Goal: Task Accomplishment & Management: Use online tool/utility

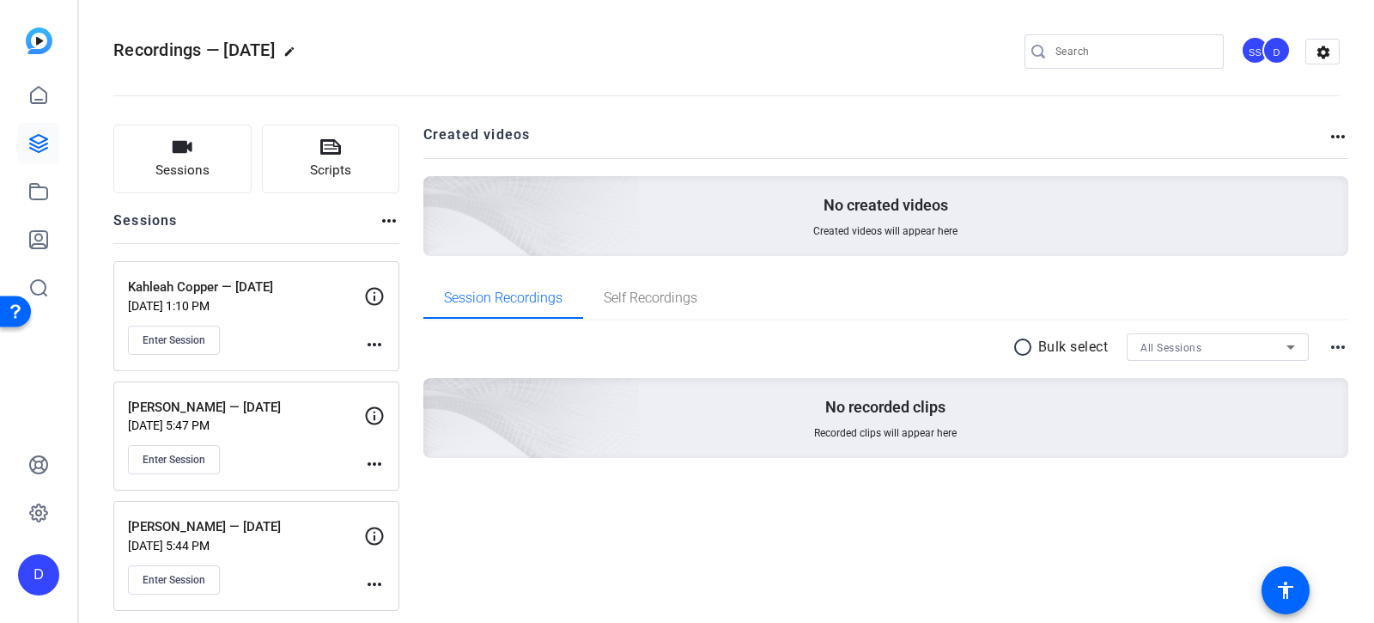
scroll to position [3, 0]
click at [184, 454] on span "Enter Session" at bounding box center [174, 457] width 63 height 14
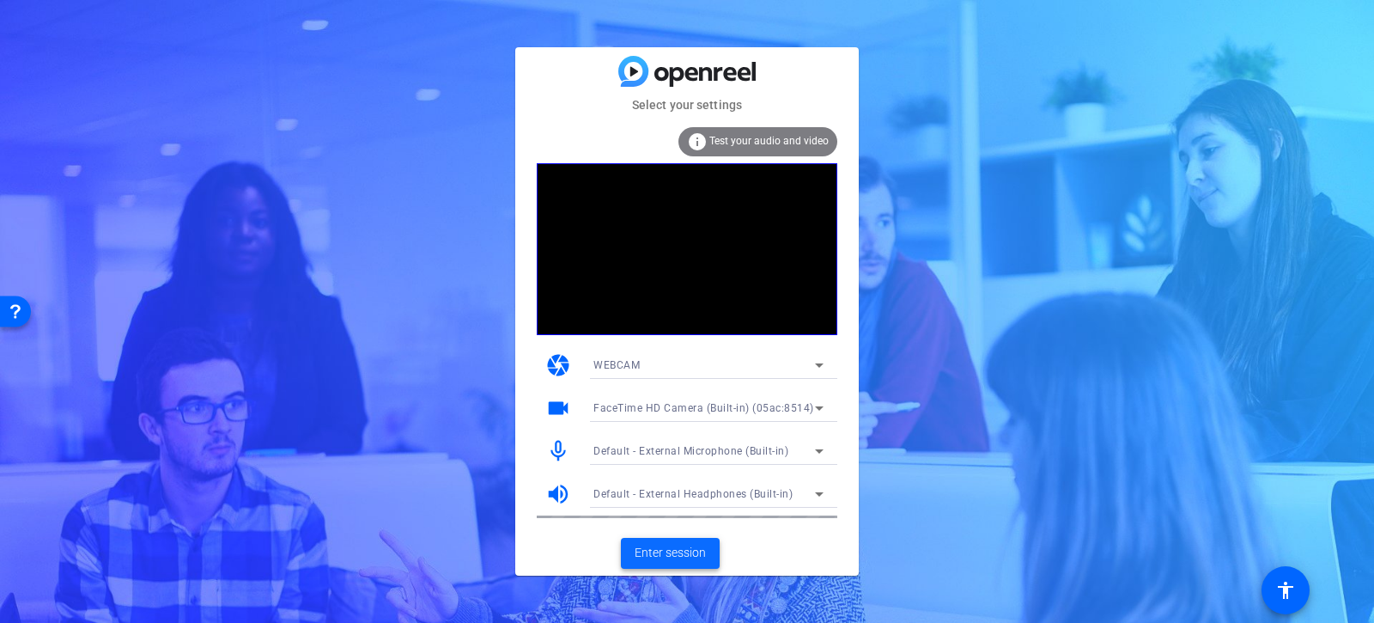
click at [691, 551] on span "Enter session" at bounding box center [670, 553] width 71 height 18
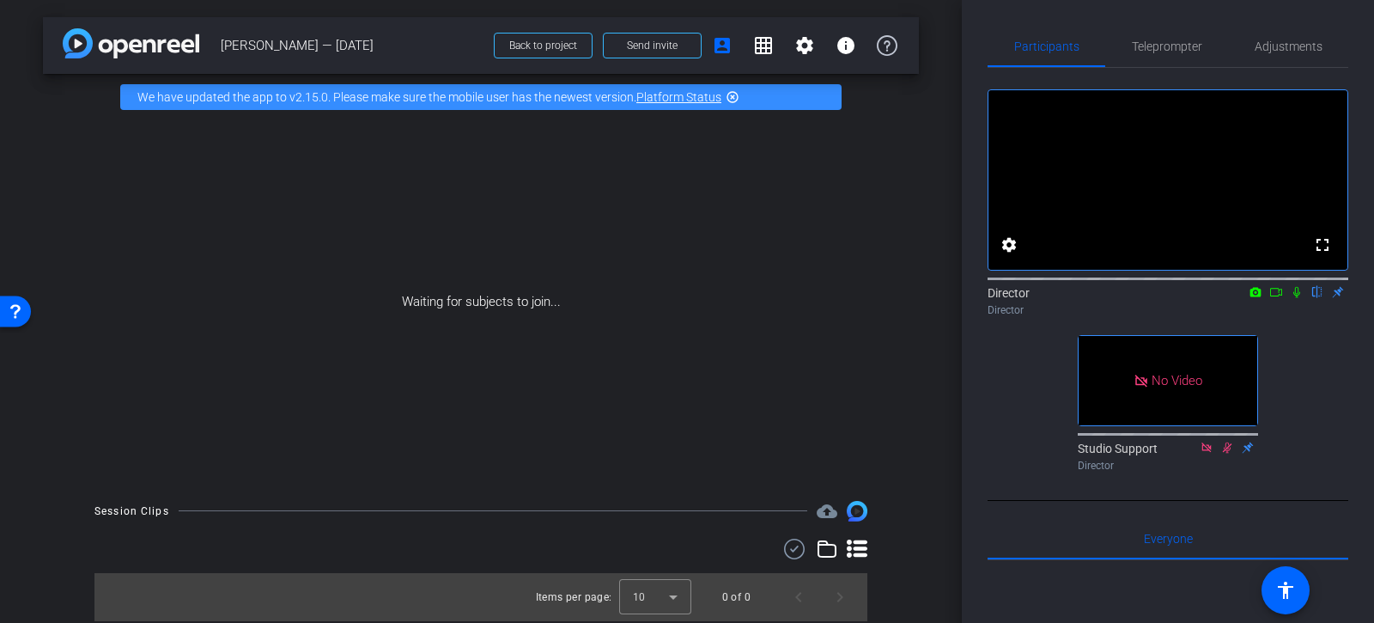
click at [1273, 298] on icon at bounding box center [1276, 292] width 14 height 12
click at [1316, 298] on icon at bounding box center [1317, 292] width 7 height 11
click at [1300, 296] on icon at bounding box center [1295, 291] width 9 height 9
click at [1297, 298] on icon at bounding box center [1296, 292] width 9 height 11
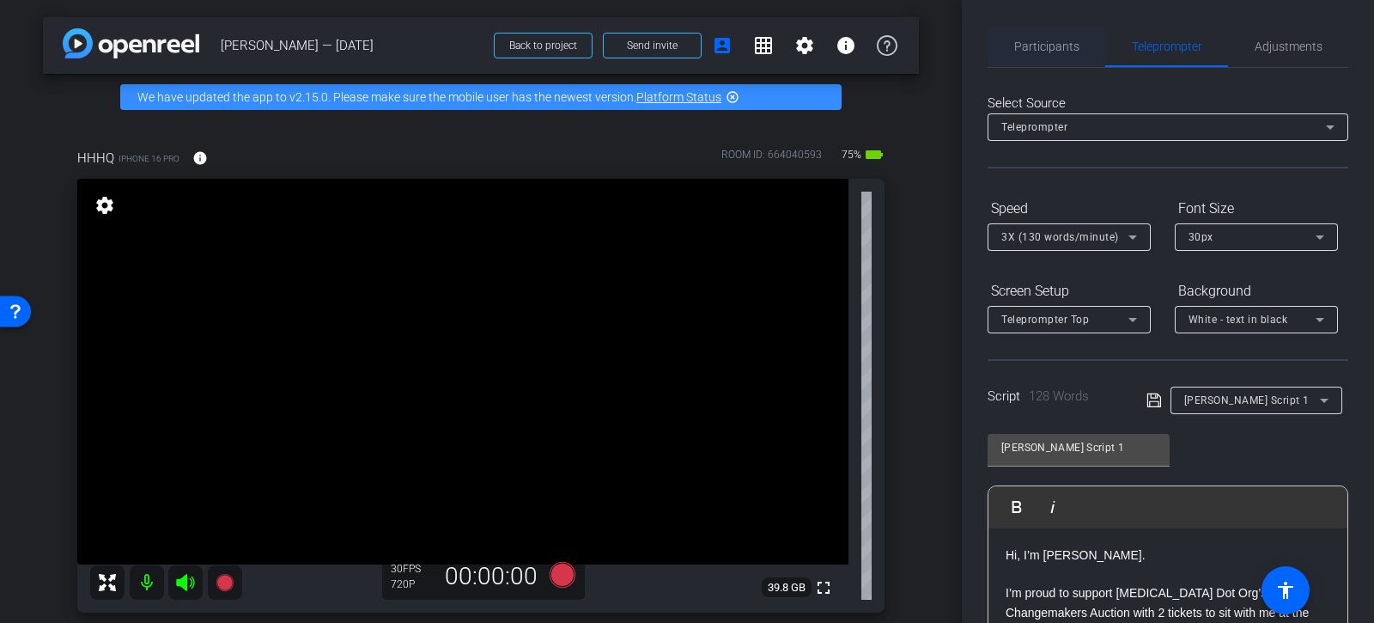
click at [1039, 43] on span "Participants" at bounding box center [1046, 46] width 65 height 12
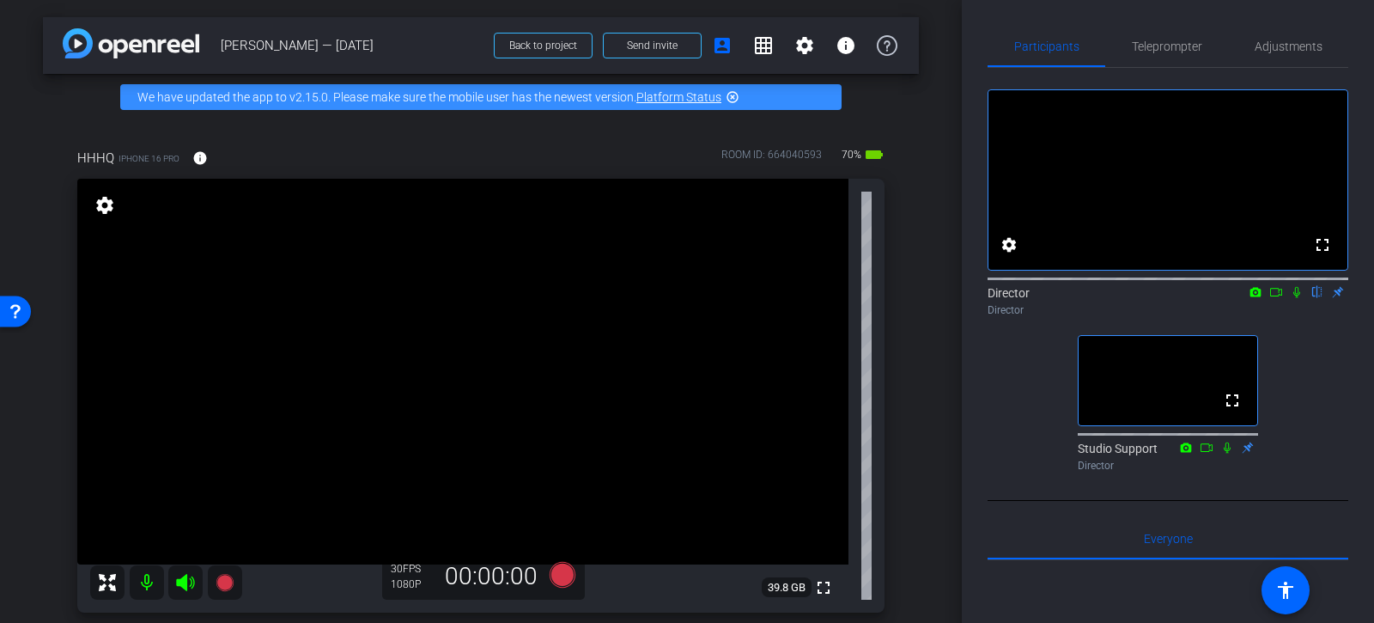
click at [1297, 298] on icon at bounding box center [1297, 292] width 14 height 12
click at [1297, 298] on icon at bounding box center [1296, 292] width 9 height 11
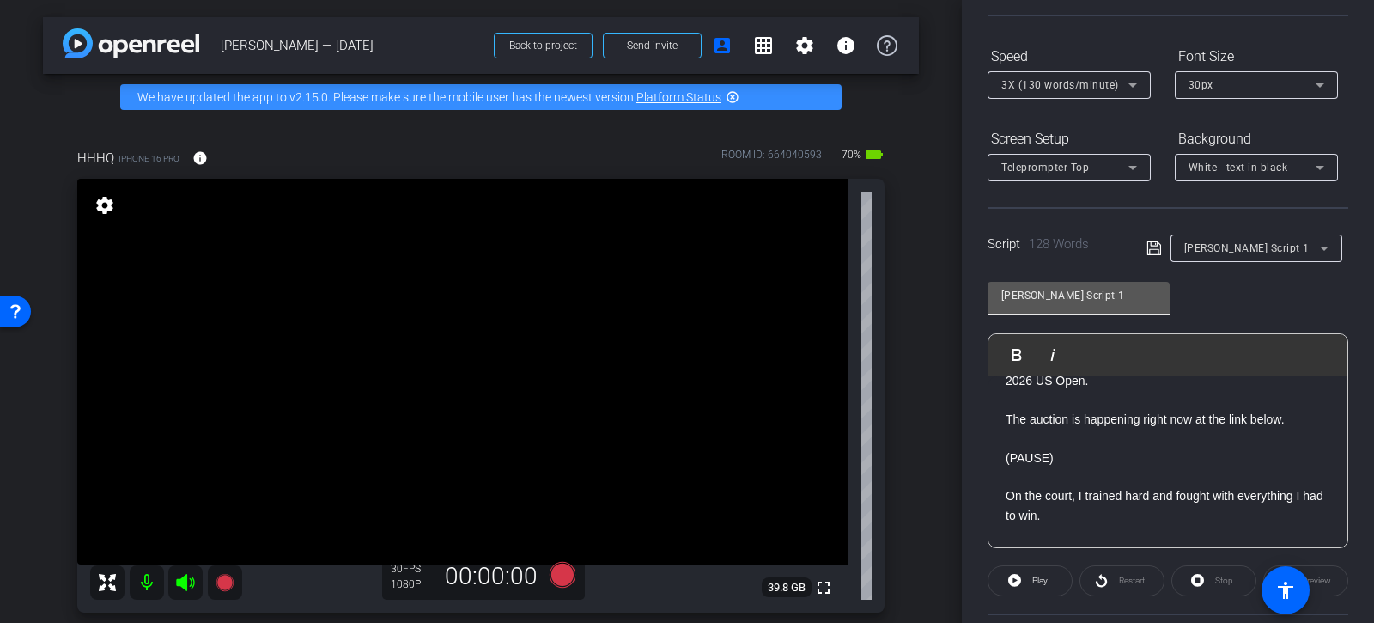
scroll to position [112, 0]
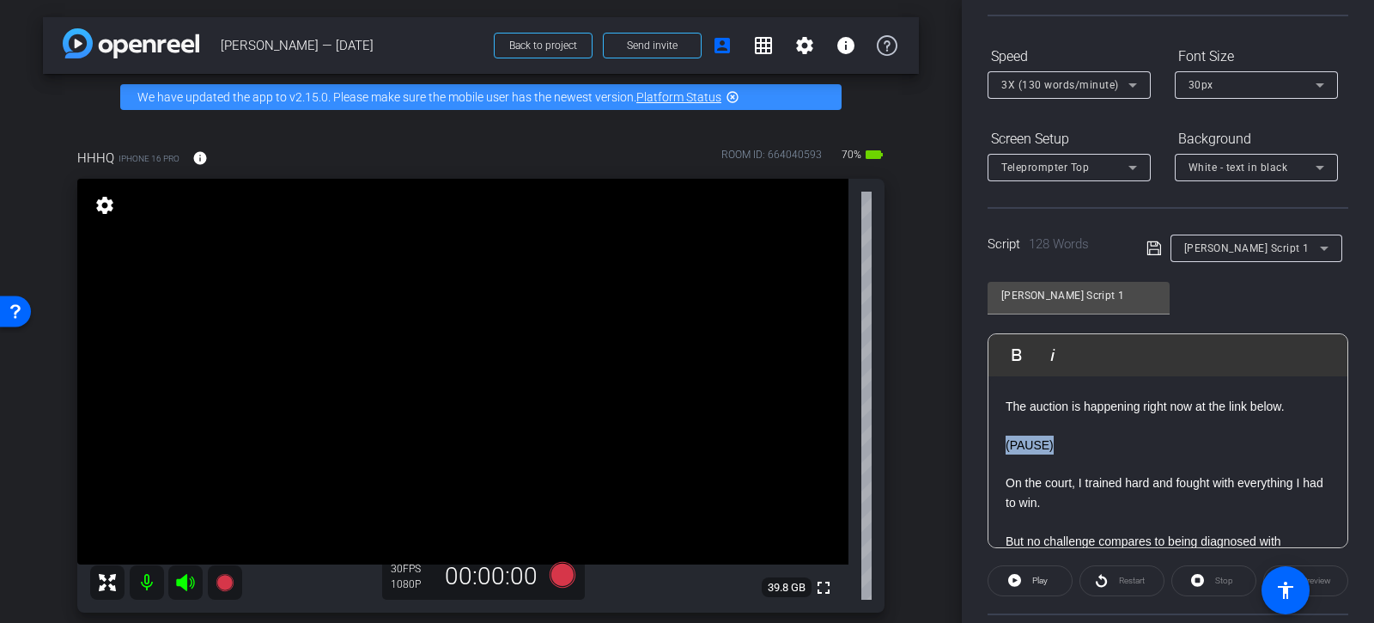
drag, startPoint x: 1077, startPoint y: 444, endPoint x: 999, endPoint y: 448, distance: 78.3
click at [999, 448] on div "Hi, I’m Martina Navratilova. I’m proud to support Breast Cancer Dot Org’s Chang…" at bounding box center [1167, 569] width 359 height 611
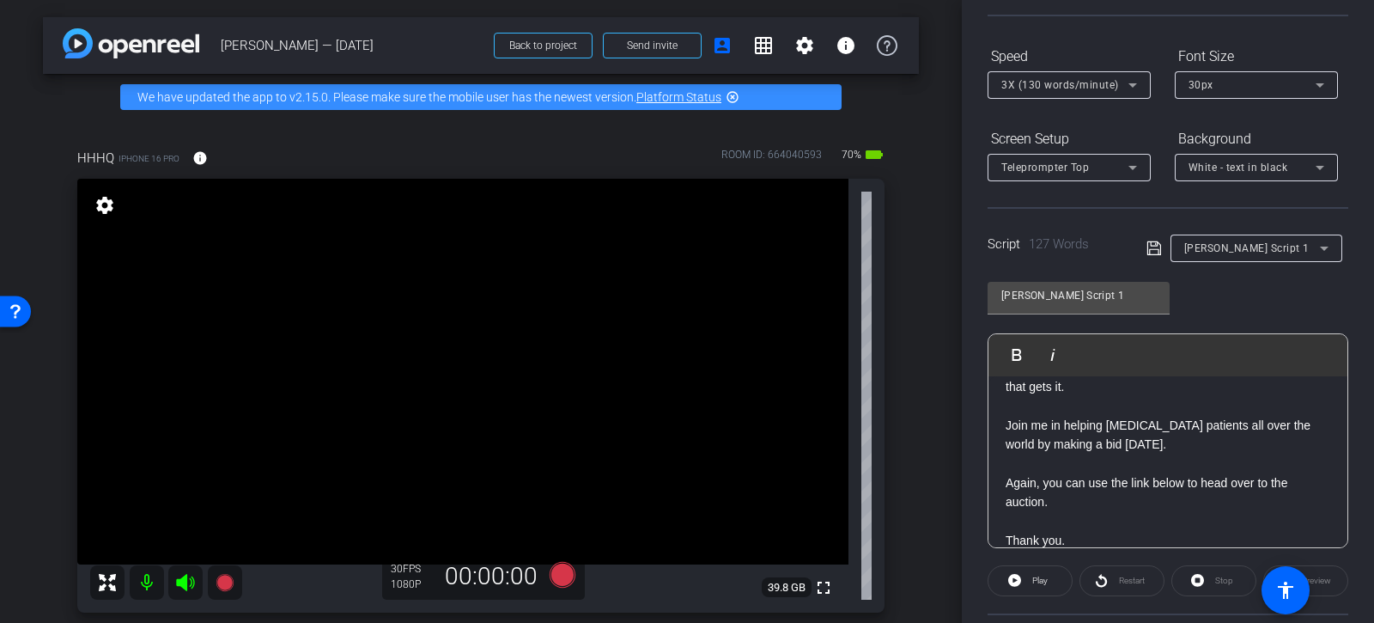
scroll to position [0, 0]
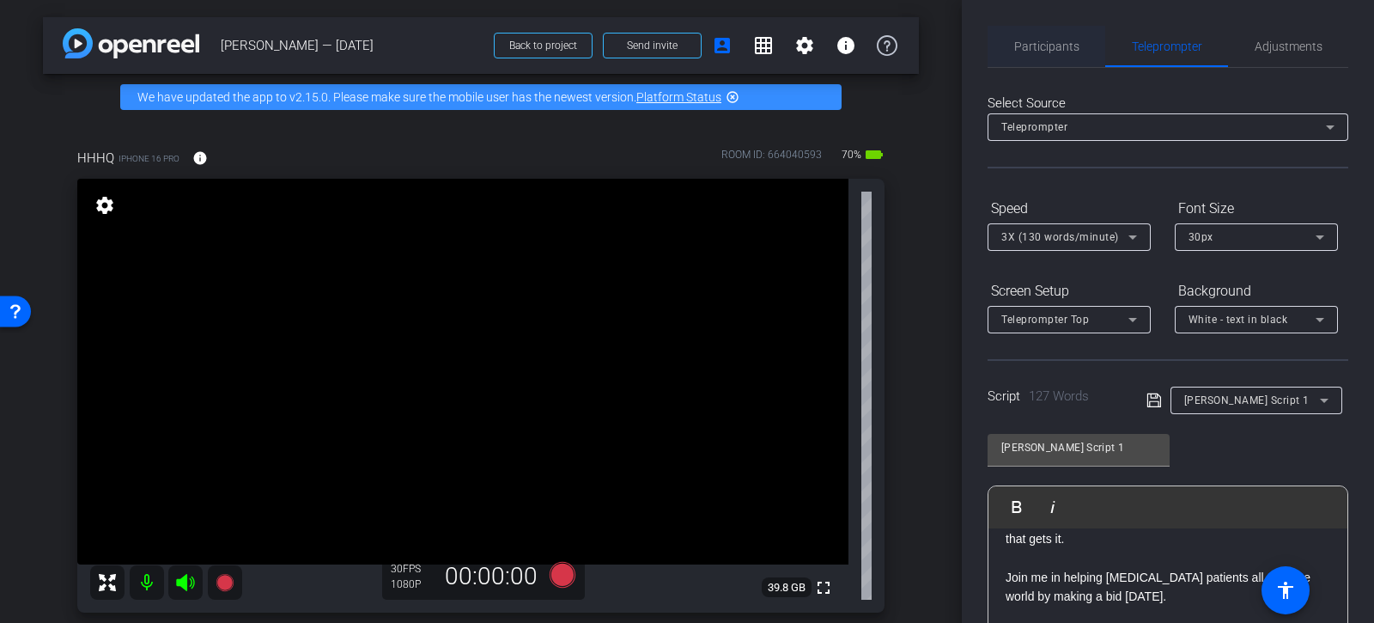
click at [1033, 46] on span "Participants" at bounding box center [1046, 46] width 65 height 12
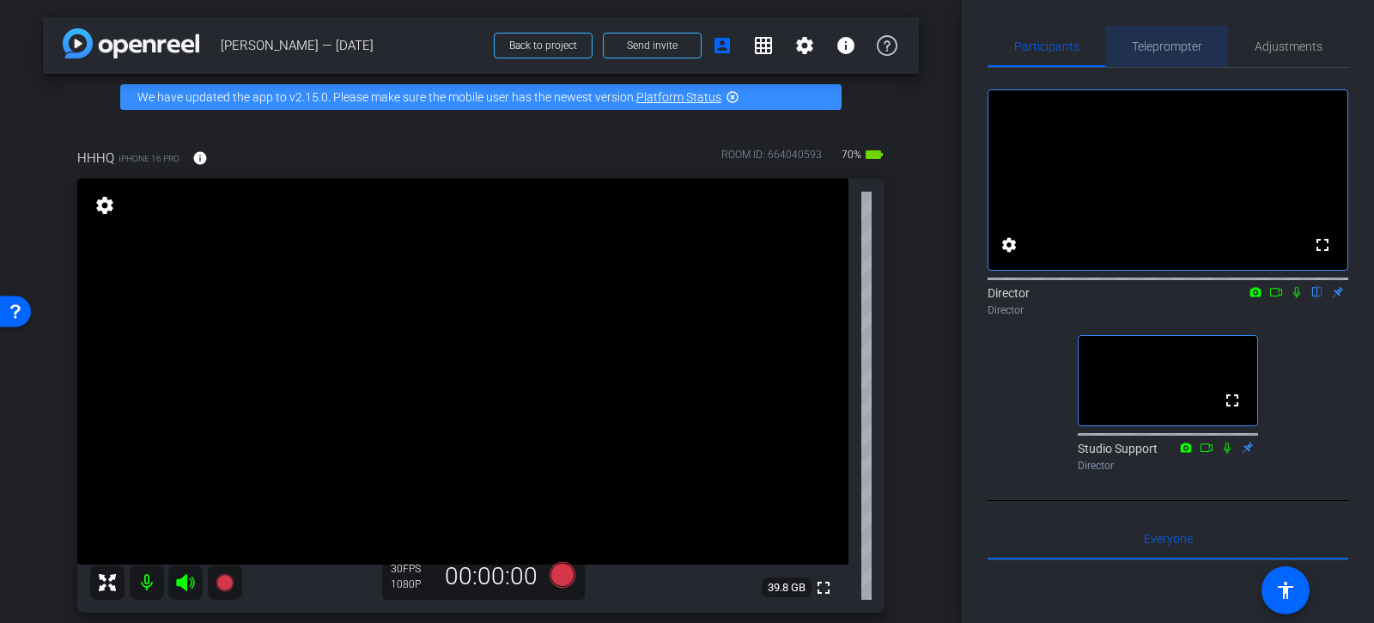
click at [1146, 44] on span "Teleprompter" at bounding box center [1167, 46] width 70 height 12
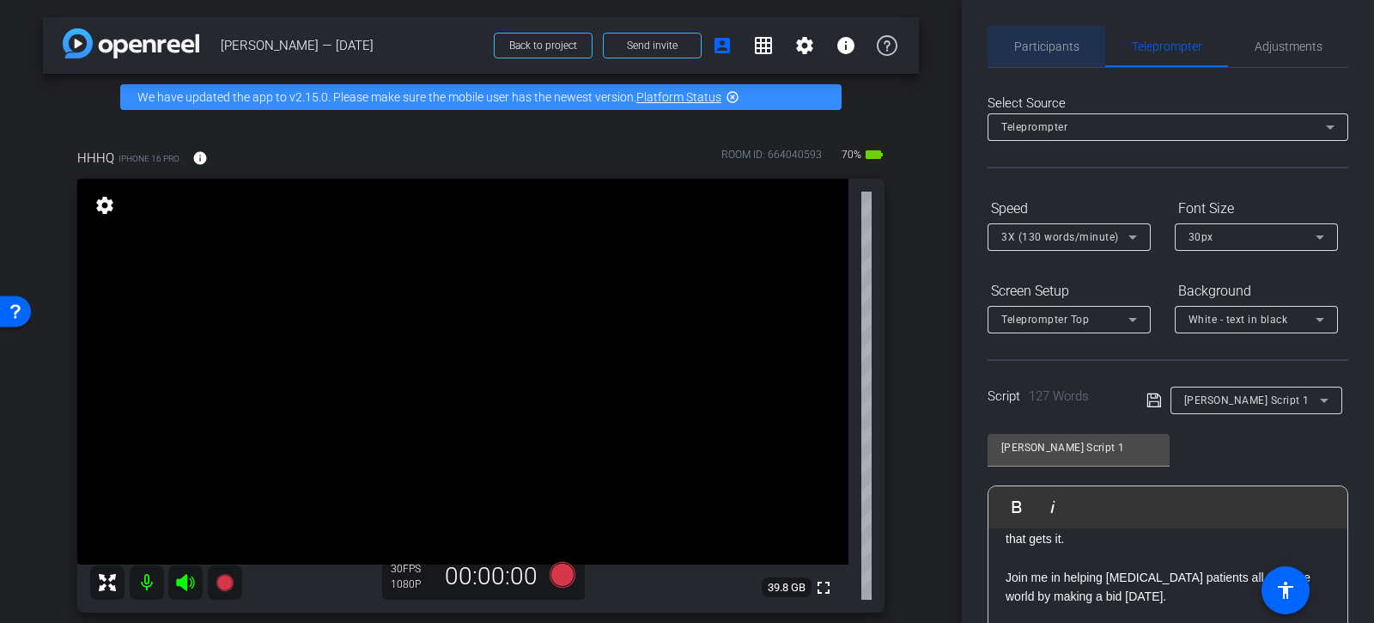
click at [1036, 51] on span "Participants" at bounding box center [1046, 46] width 65 height 12
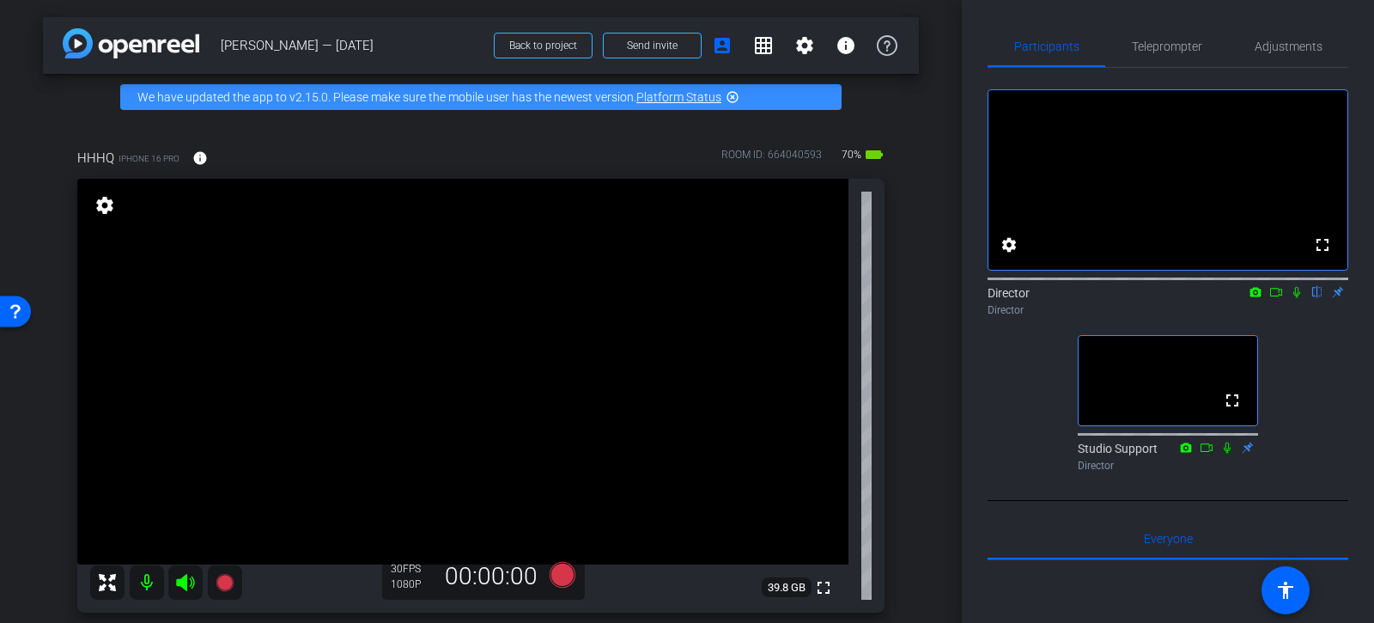
click at [1297, 298] on icon at bounding box center [1296, 292] width 7 height 11
click at [1295, 300] on mat-icon at bounding box center [1296, 291] width 21 height 15
click at [1297, 298] on icon at bounding box center [1297, 292] width 14 height 12
click at [1186, 50] on span "Teleprompter" at bounding box center [1167, 46] width 70 height 12
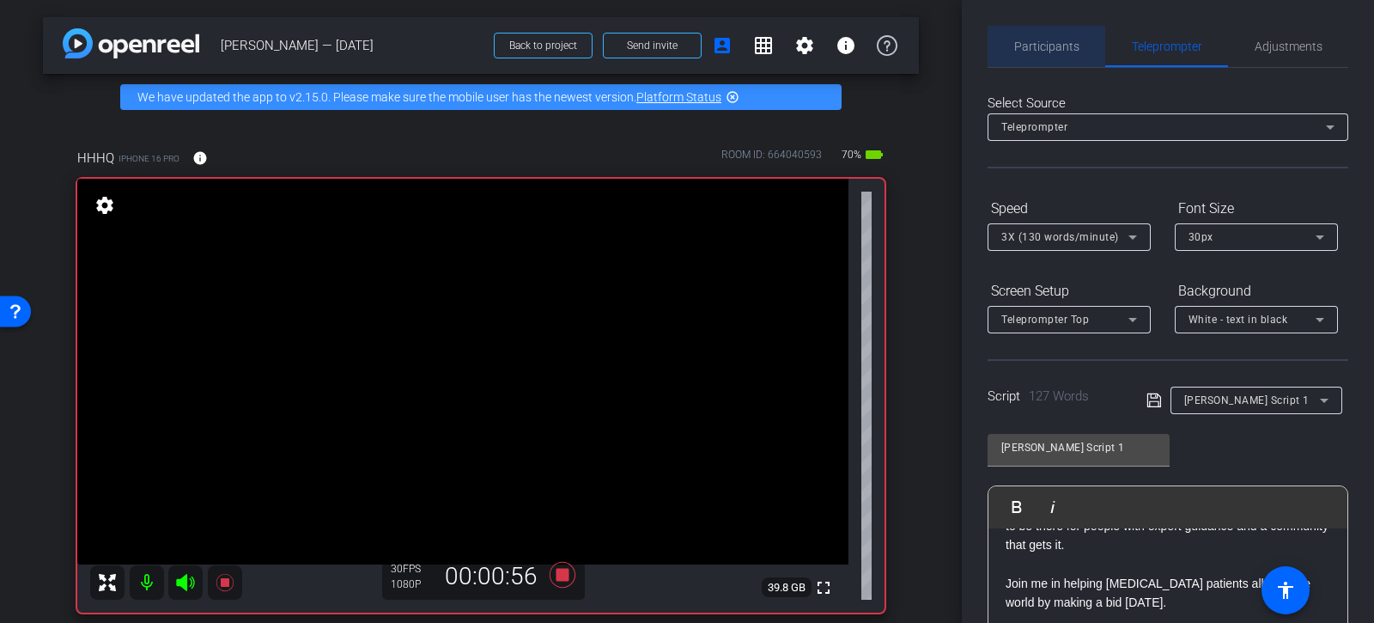
click at [1036, 54] on span "Participants" at bounding box center [1046, 46] width 65 height 41
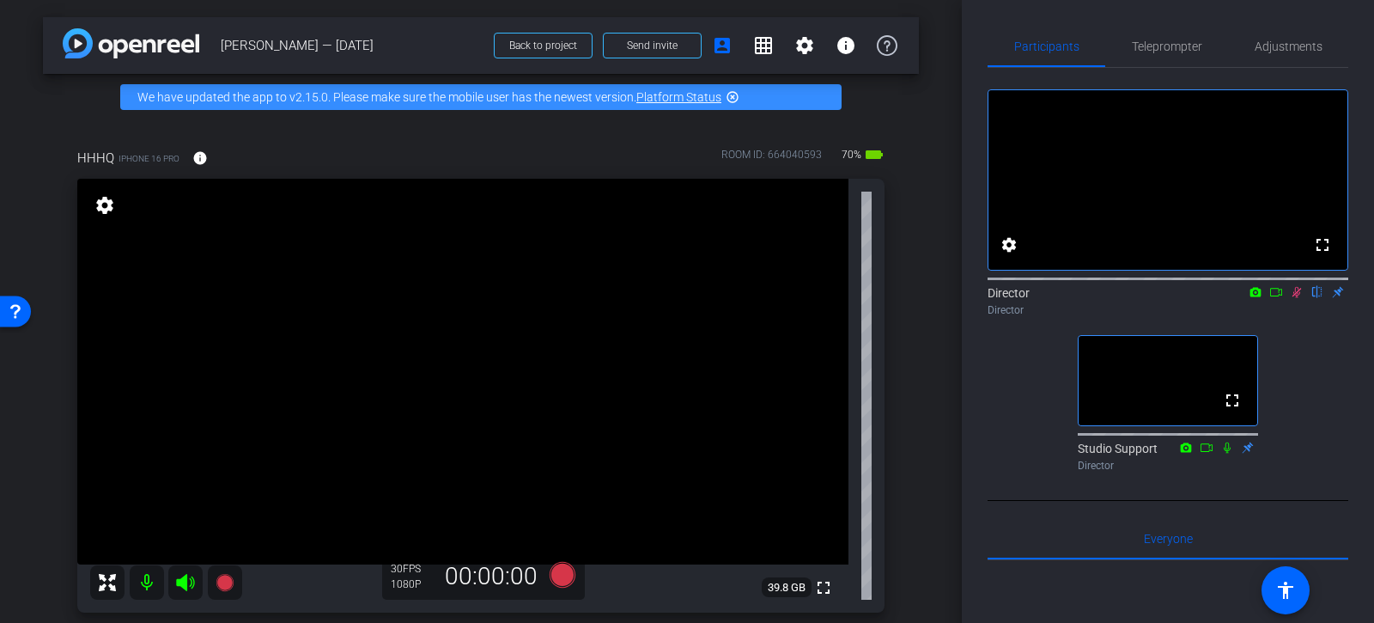
click at [1297, 298] on icon at bounding box center [1296, 292] width 9 height 11
click at [1295, 298] on icon at bounding box center [1296, 292] width 7 height 11
click at [1187, 47] on span "Teleprompter" at bounding box center [1167, 46] width 70 height 12
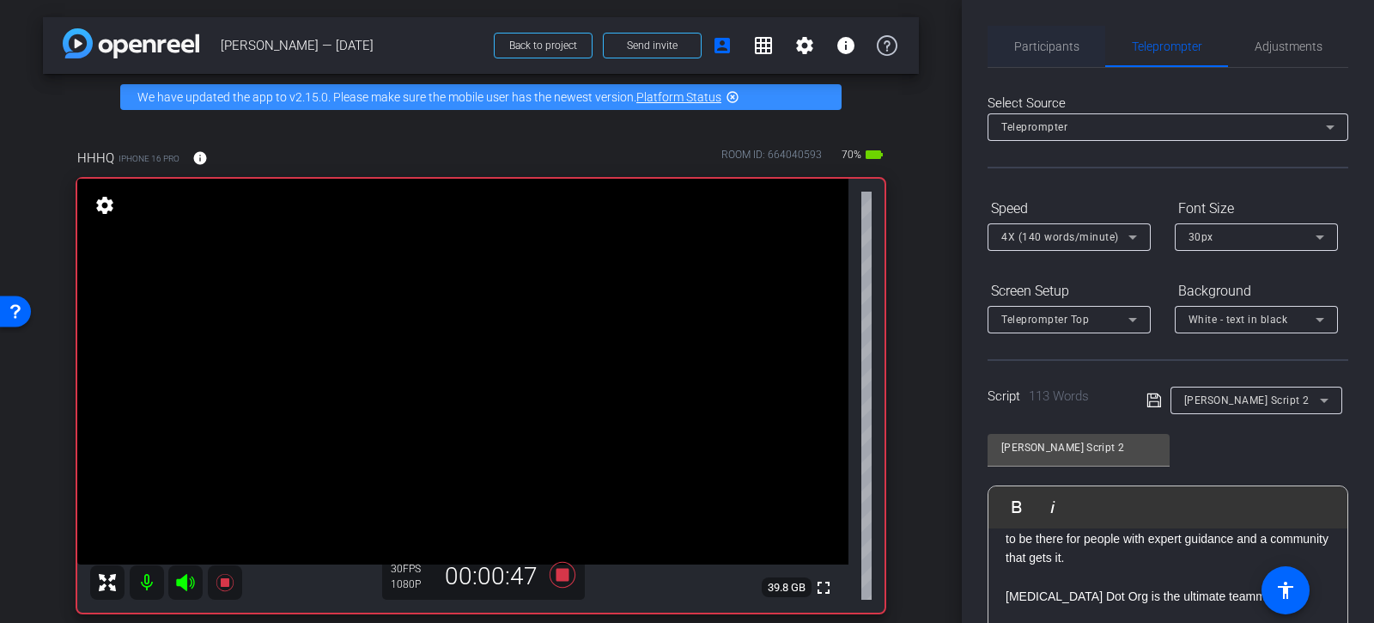
click at [1041, 45] on span "Participants" at bounding box center [1046, 46] width 65 height 12
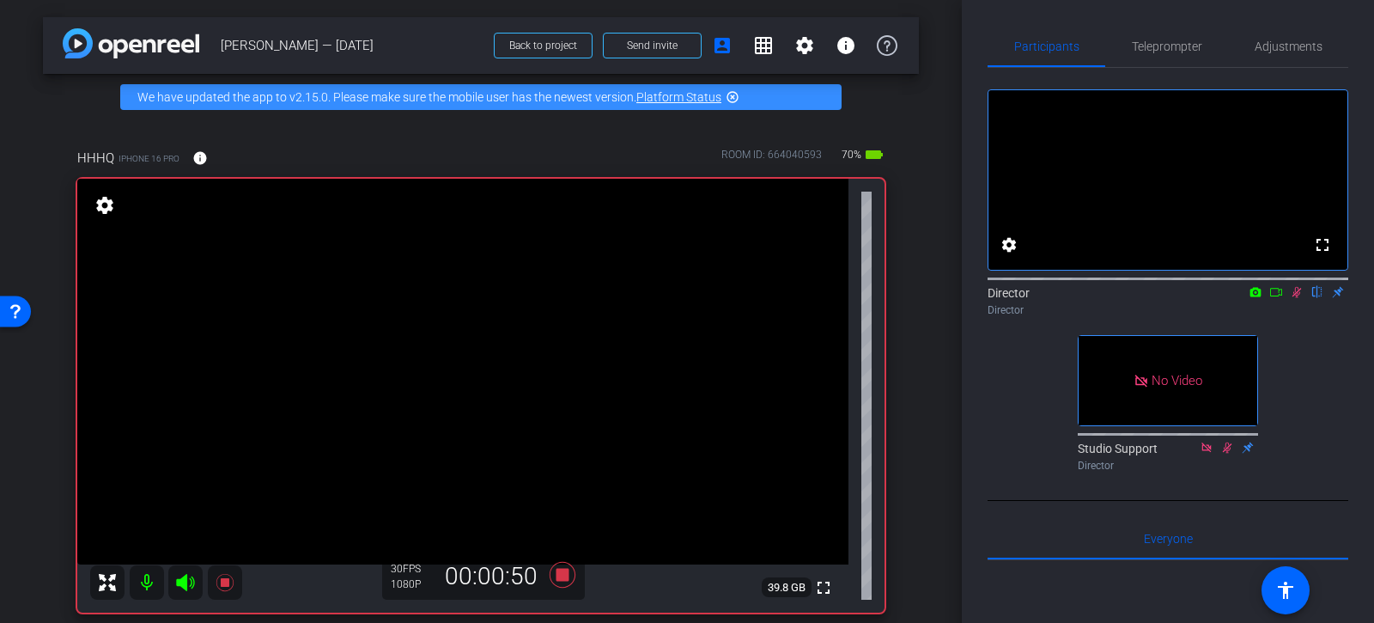
click at [1295, 298] on icon at bounding box center [1296, 292] width 9 height 11
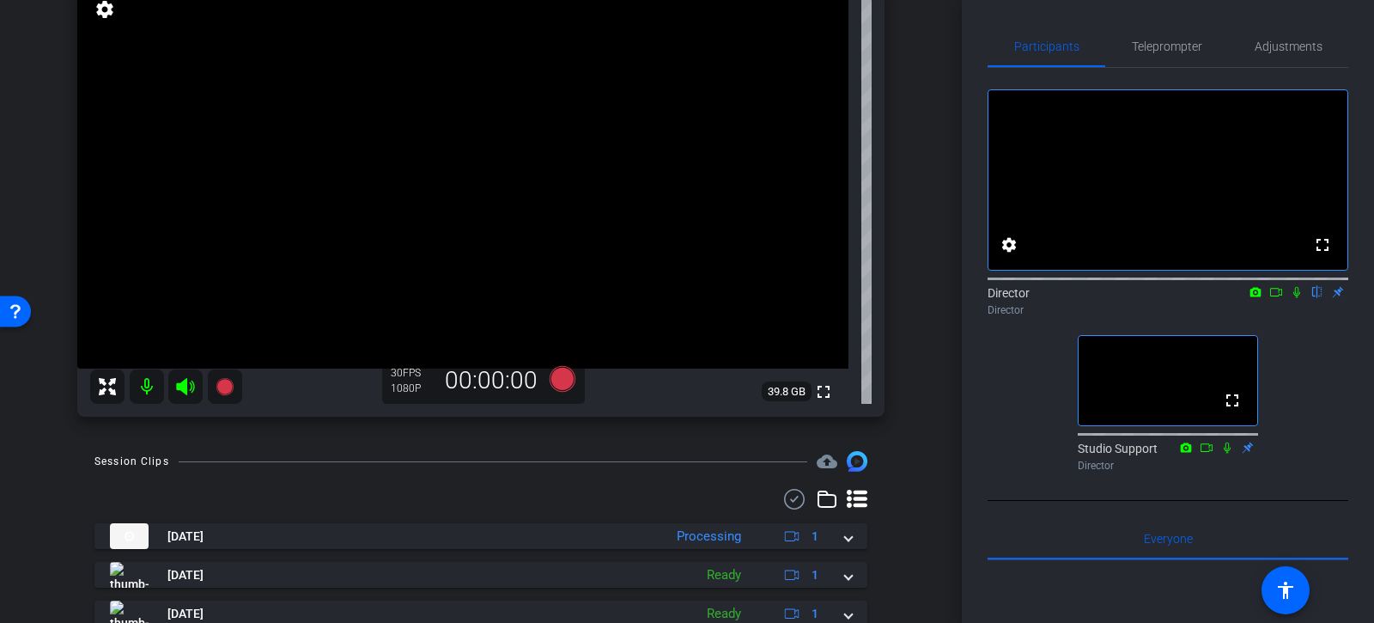
scroll to position [176, 0]
